Goal: Task Accomplishment & Management: Manage account settings

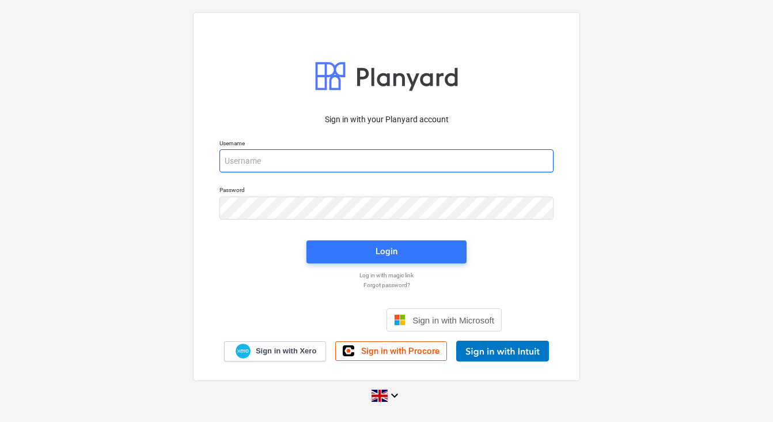
click at [294, 151] on input "email" at bounding box center [386, 160] width 334 height 23
click at [242, 160] on input "email" at bounding box center [386, 160] width 334 height 23
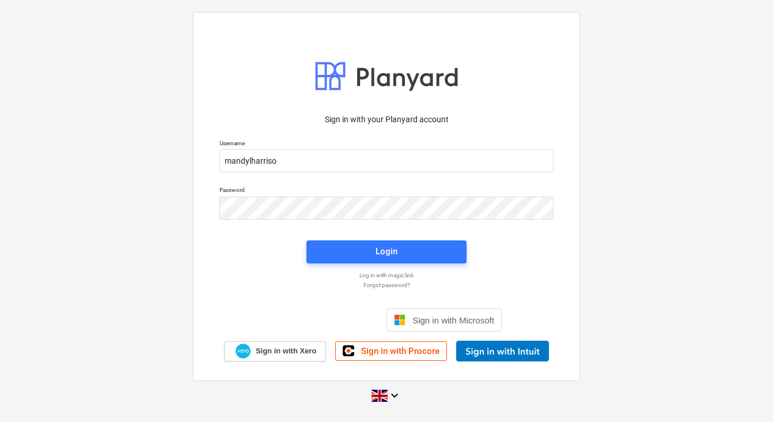
click at [308, 149] on p "Username" at bounding box center [386, 144] width 334 height 10
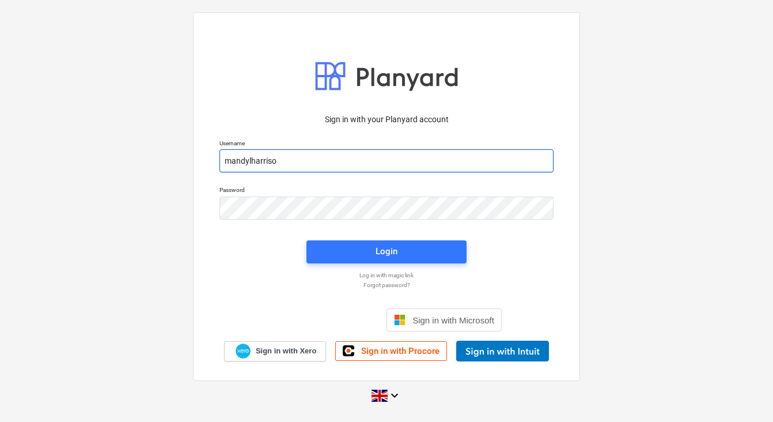
drag, startPoint x: 296, startPoint y: 157, endPoint x: 173, endPoint y: 157, distance: 123.3
click at [173, 157] on div "Sign in with your Planyard account Username mandylharriso Password Login Log in…" at bounding box center [386, 211] width 773 height 416
type input "amanda@thehalogroup.co.uk"
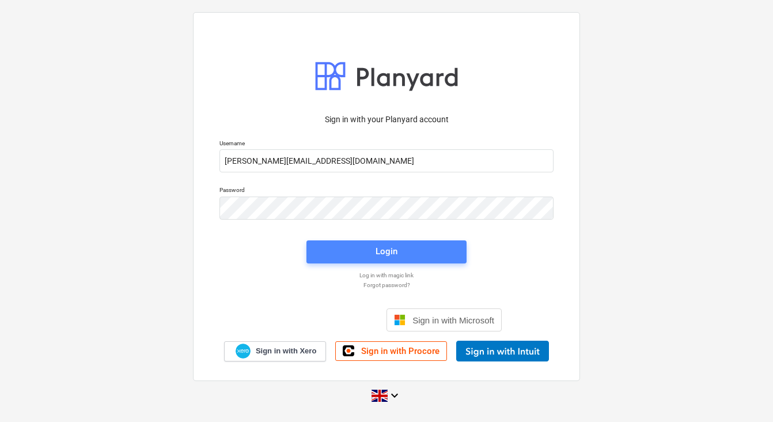
click at [372, 249] on span "Login" at bounding box center [386, 251] width 132 height 15
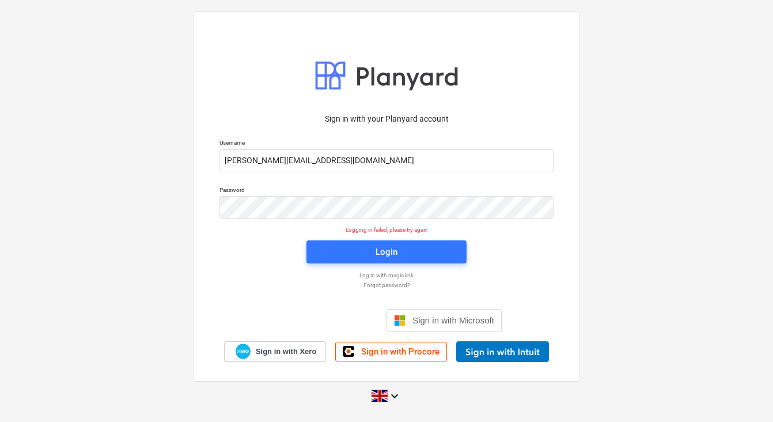
click at [380, 285] on p "Forgot password?" at bounding box center [387, 284] width 346 height 7
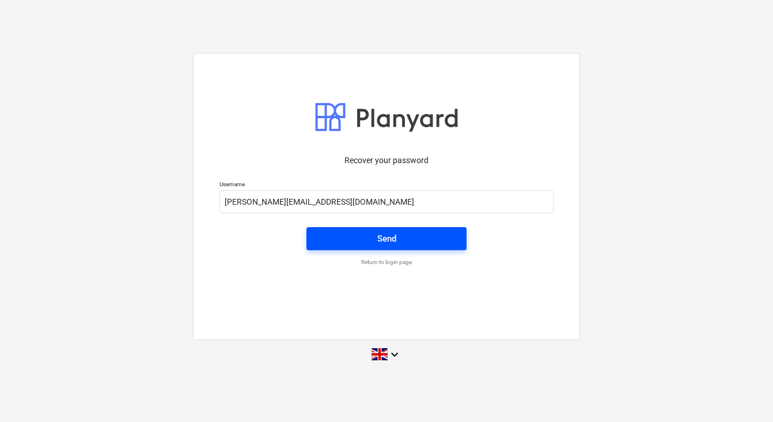
click at [429, 235] on span "Send" at bounding box center [386, 238] width 132 height 15
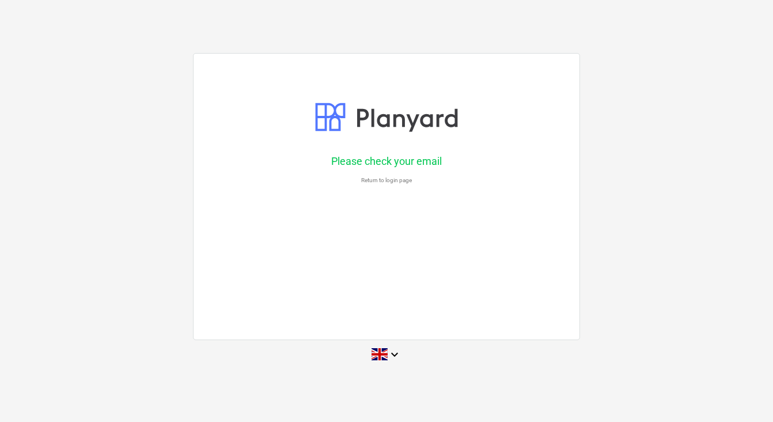
click at [401, 178] on p "Return to login page" at bounding box center [387, 179] width 346 height 7
